Goal: Check status: Check status

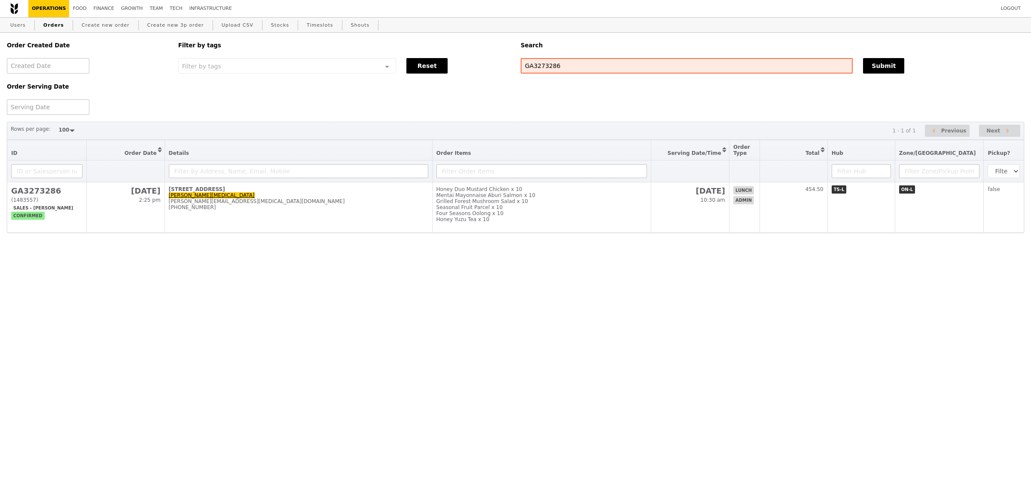
select select "100"
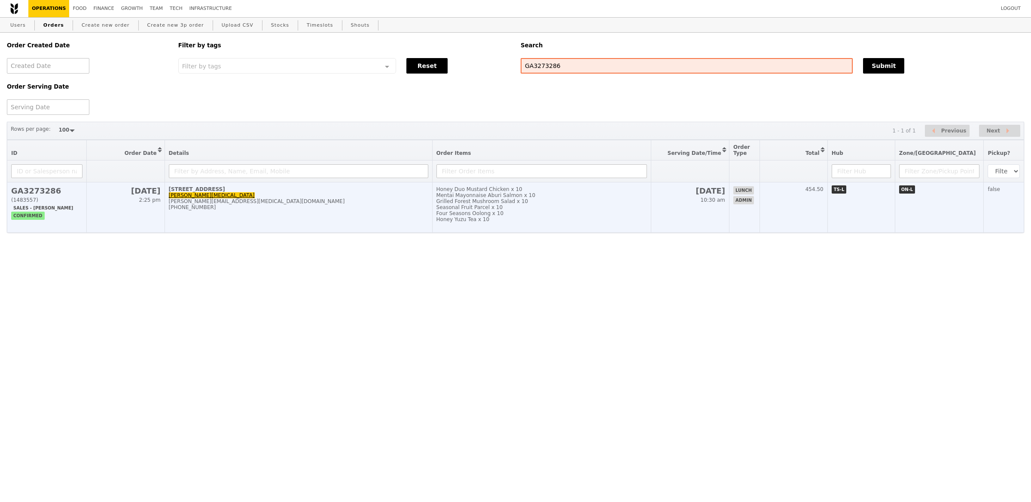
click at [277, 214] on td "[STREET_ADDRESS] [PERSON_NAME][MEDICAL_DATA] [PERSON_NAME][EMAIL_ADDRESS][MEDIC…" at bounding box center [299, 207] width 268 height 50
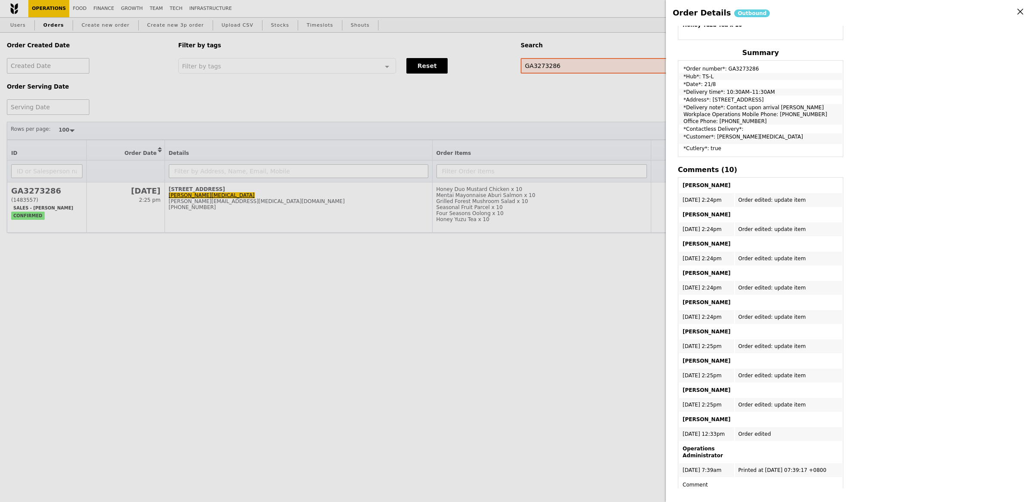
scroll to position [210, 0]
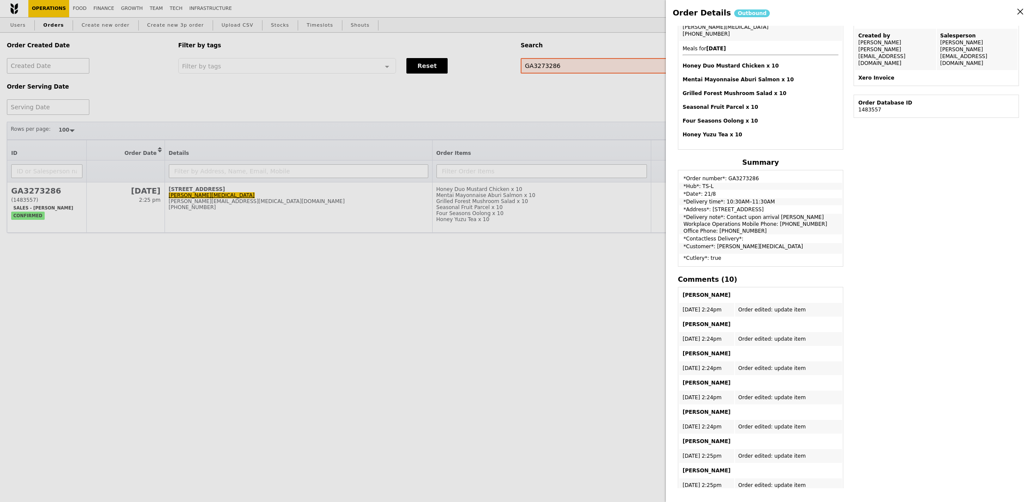
drag, startPoint x: 709, startPoint y: 199, endPoint x: 775, endPoint y: 201, distance: 65.8
click at [775, 201] on tbody "*Order number*: GA3273286 *Hub*: TS-L *Date*: 21/8 *Delivery time*: 10:30AM–11:…" at bounding box center [760, 218] width 163 height 94
copy td "[STREET_ADDRESS]"
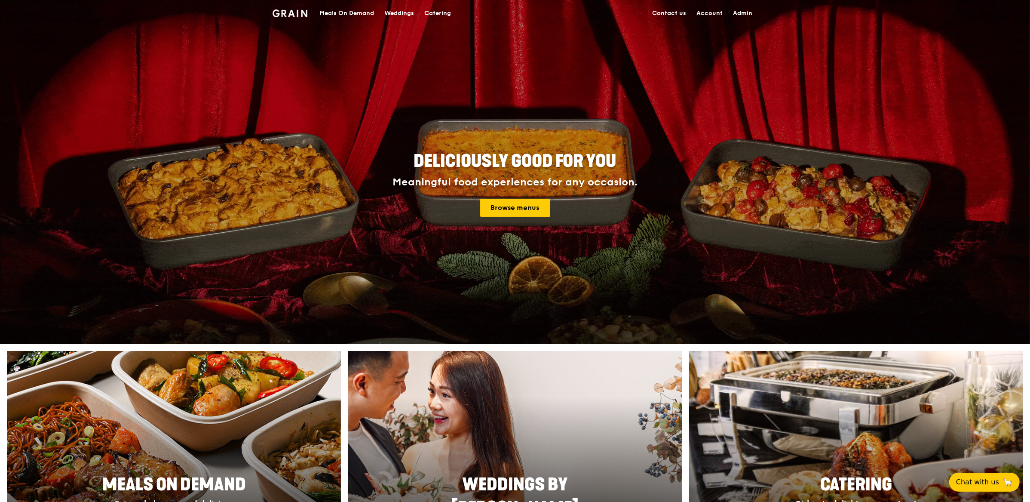
click at [753, 9] on link "Admin" at bounding box center [743, 13] width 30 height 26
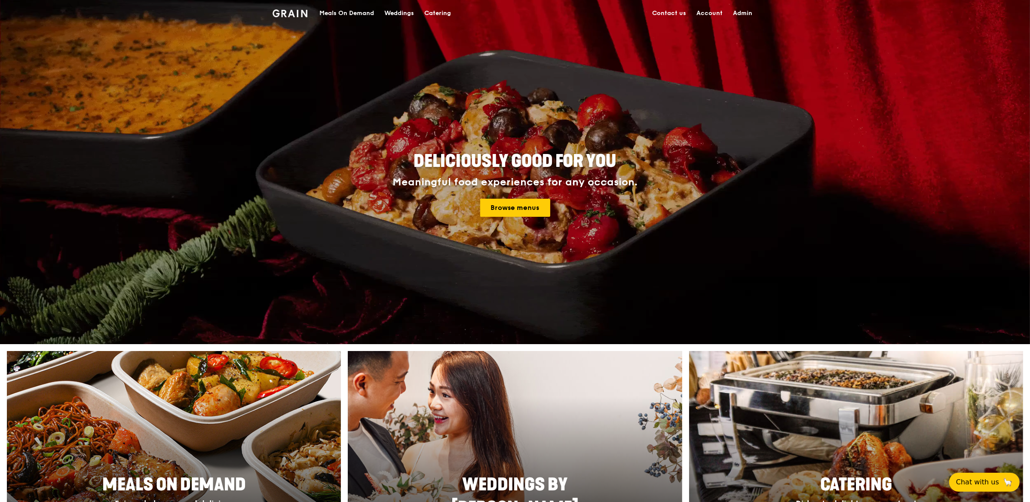
select select "100"
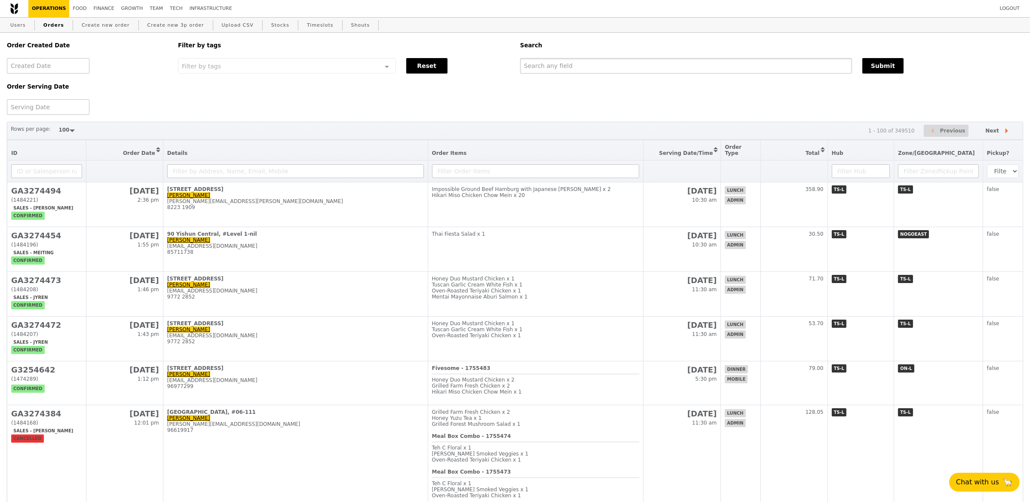
drag, startPoint x: 584, startPoint y: 67, endPoint x: 721, endPoint y: 70, distance: 136.7
click at [584, 67] on input "text" at bounding box center [686, 65] width 332 height 15
paste input "#G3271093"
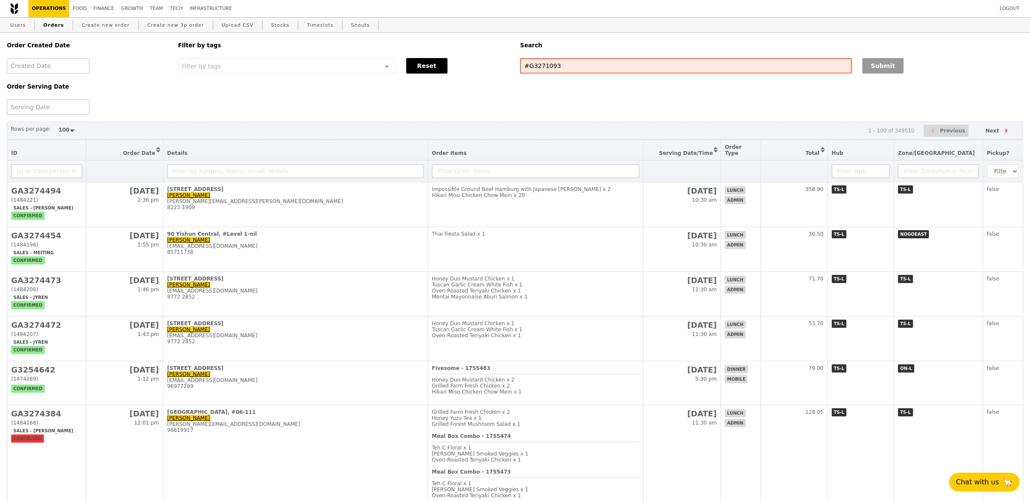
type input "#G3271093"
click at [887, 66] on button "Submit" at bounding box center [882, 65] width 41 height 15
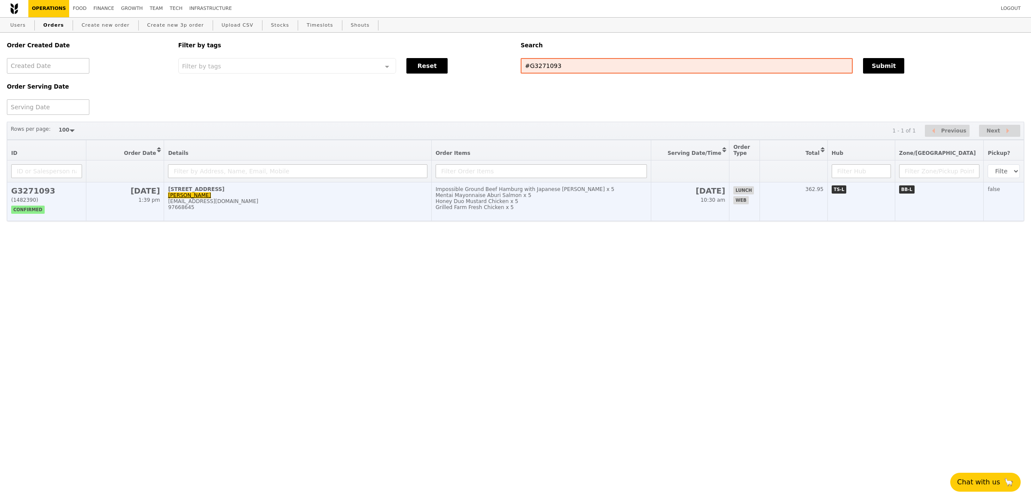
click at [465, 188] on div "Impossible Ground Beef Hamburg with Japanese Curry x 5" at bounding box center [541, 189] width 211 height 6
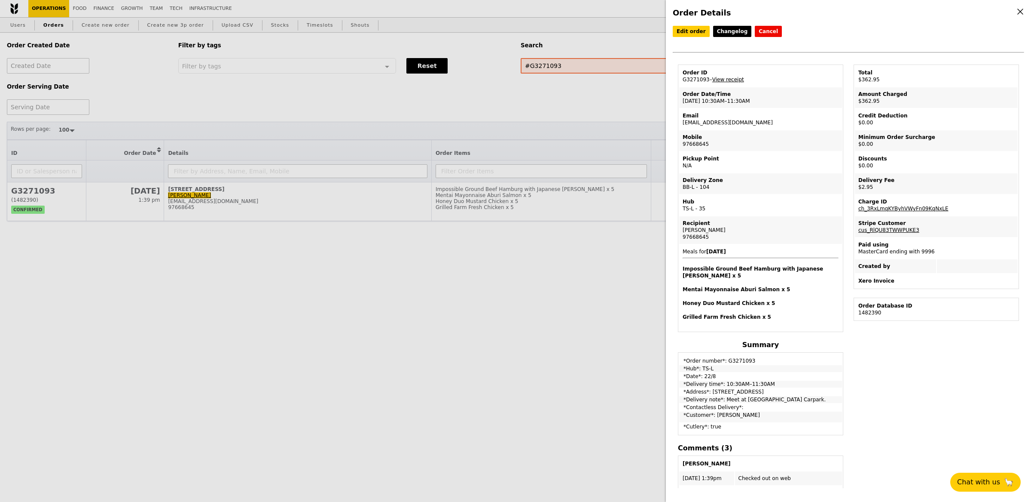
click at [731, 77] on link "View receipt" at bounding box center [729, 79] width 32 height 6
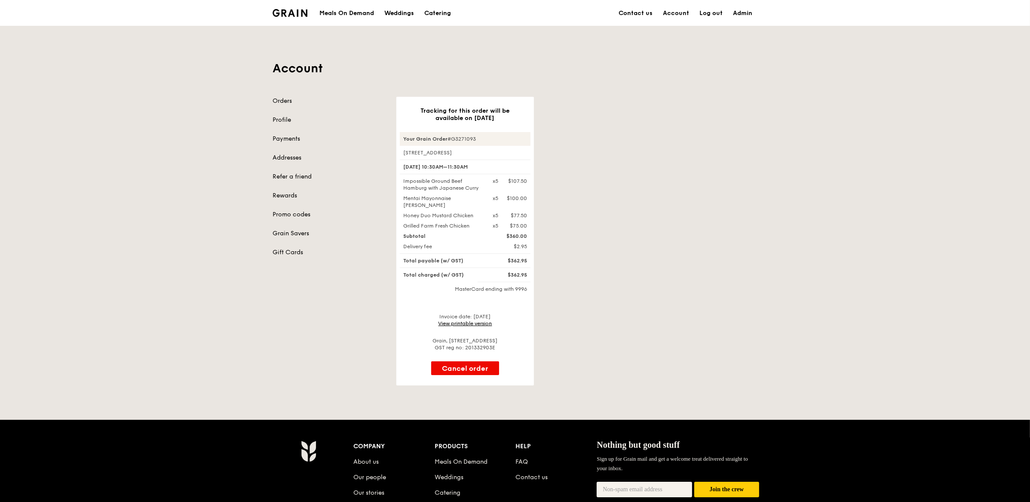
click at [469, 323] on link "View printable version" at bounding box center [465, 323] width 54 height 6
